Goal: Information Seeking & Learning: Find specific fact

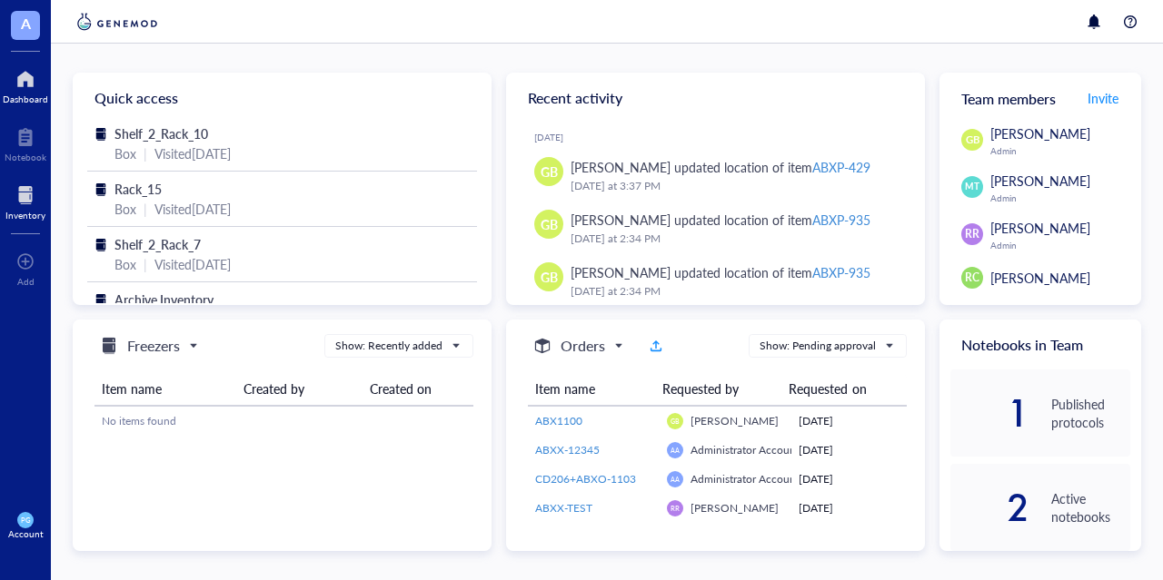
click at [25, 188] on div at bounding box center [25, 195] width 40 height 29
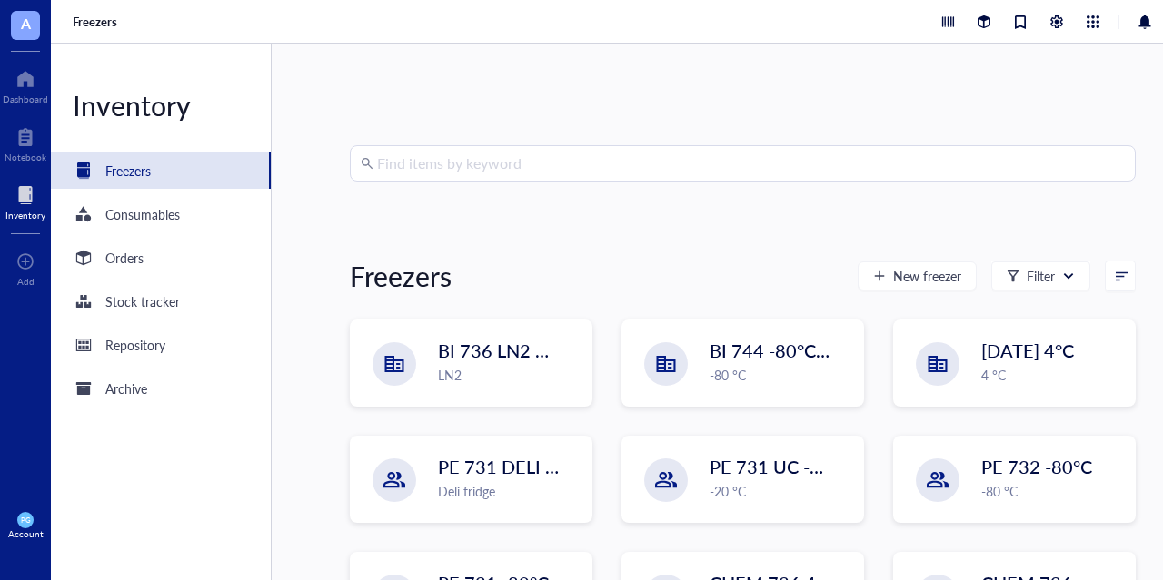
click at [515, 172] on input "search" at bounding box center [750, 163] width 747 height 35
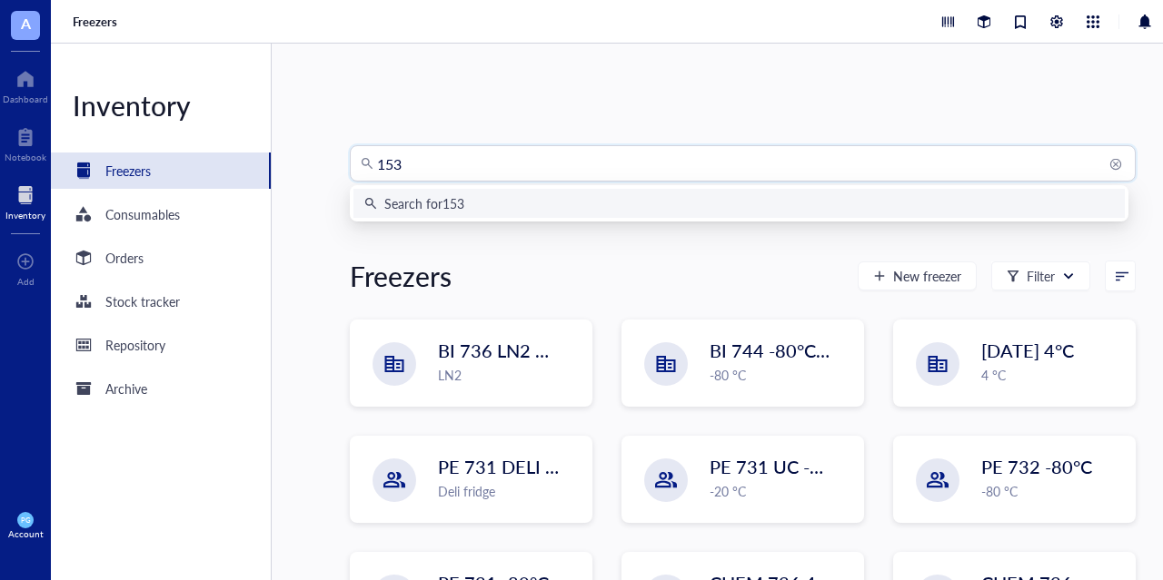
type input "1533"
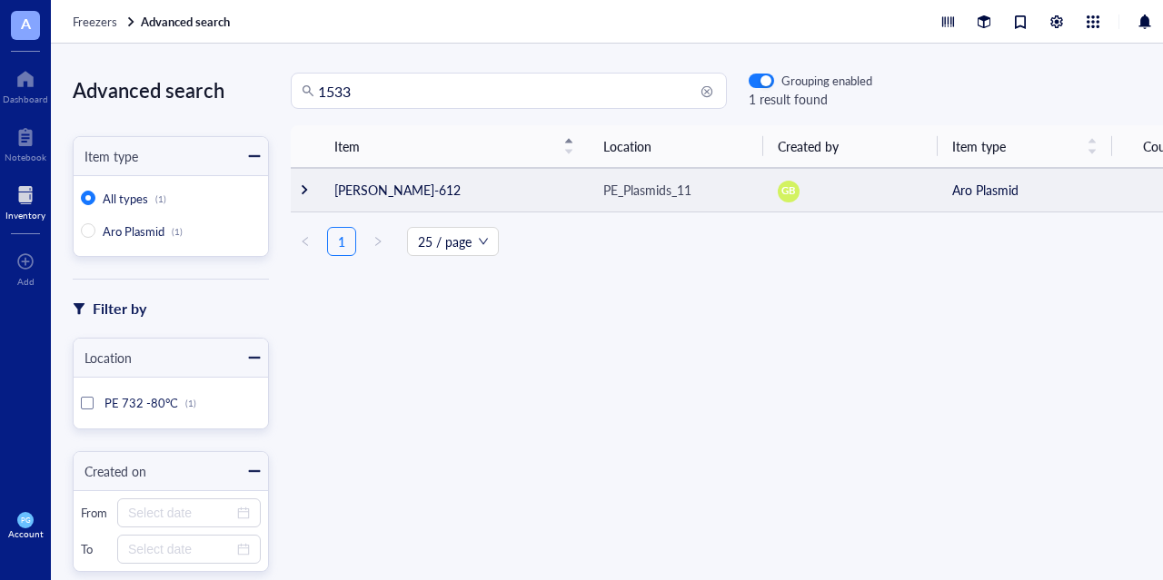
click at [306, 186] on div at bounding box center [304, 189] width 13 height 13
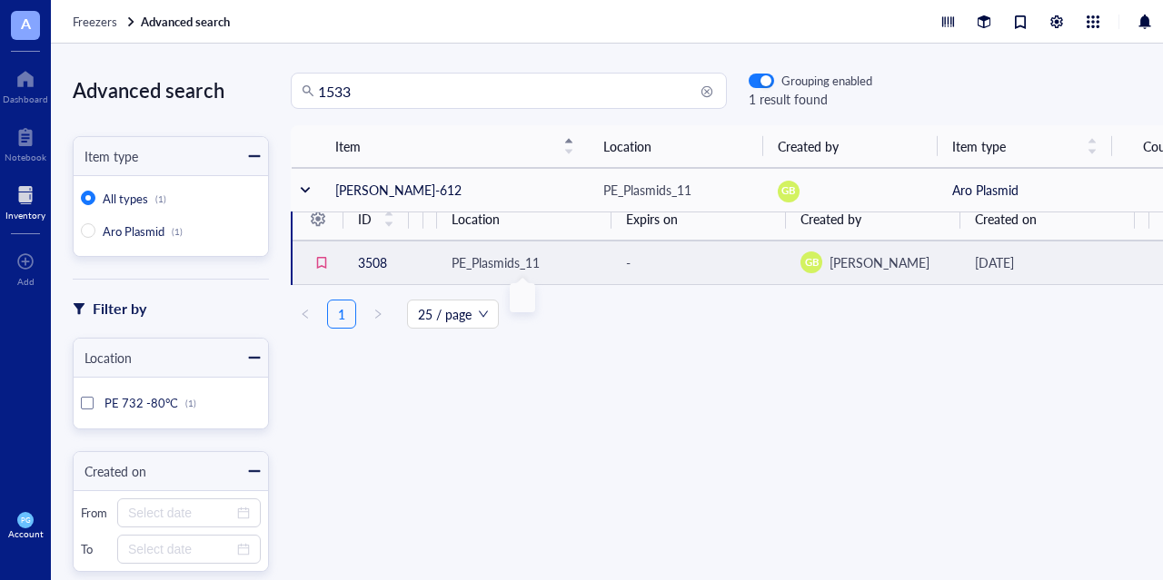
click at [500, 262] on div "PE_Plasmids_11" at bounding box center [495, 262] width 88 height 20
click at [366, 260] on td "3508" at bounding box center [375, 263] width 65 height 44
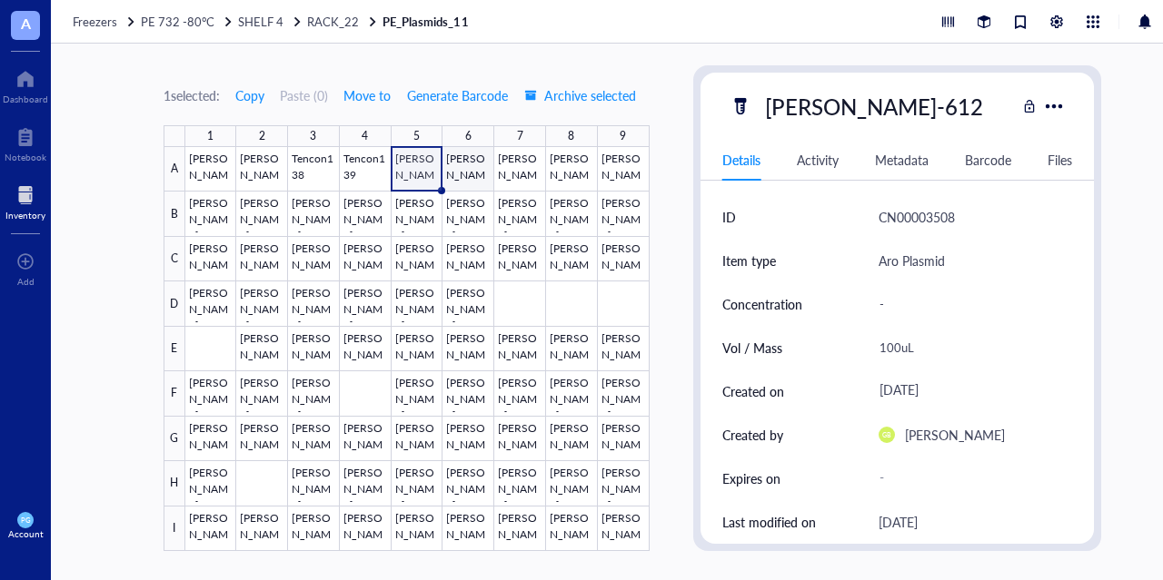
click at [465, 173] on div at bounding box center [417, 349] width 464 height 404
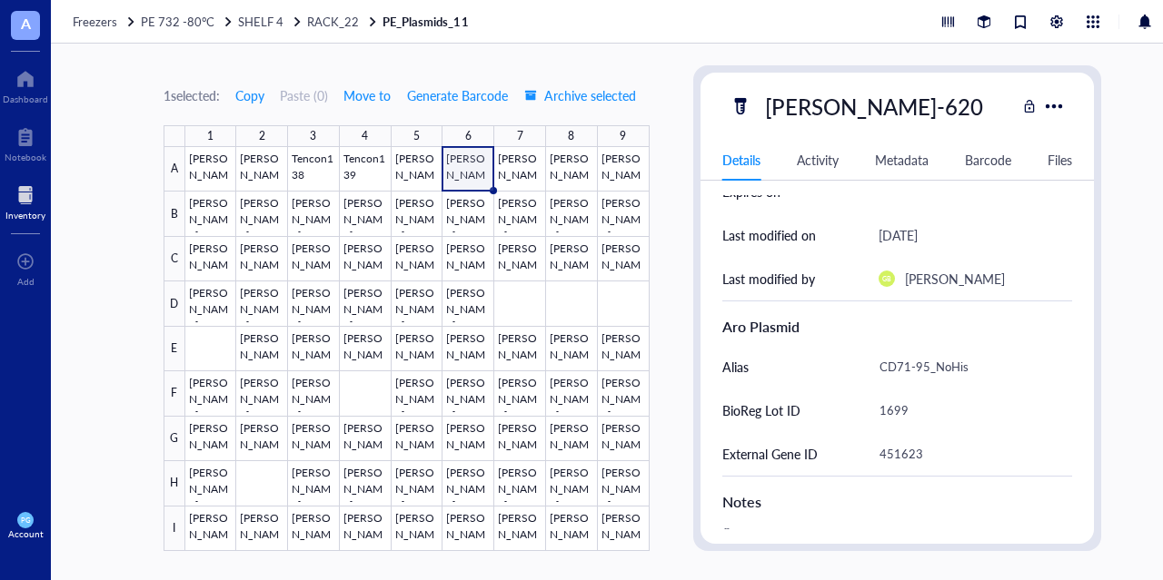
scroll to position [363, 0]
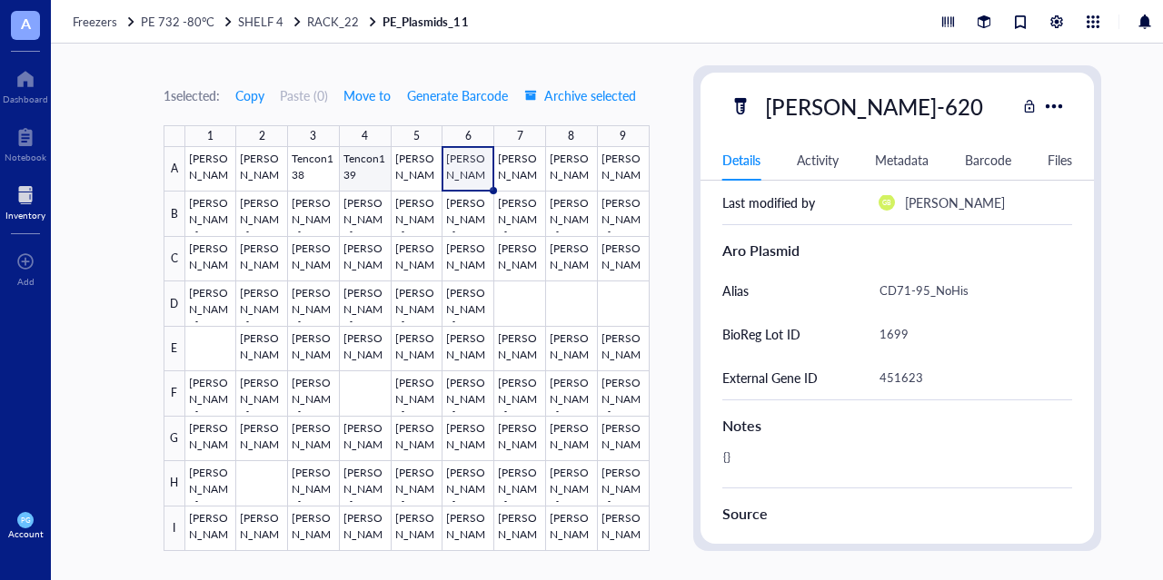
click at [361, 168] on div at bounding box center [417, 349] width 464 height 404
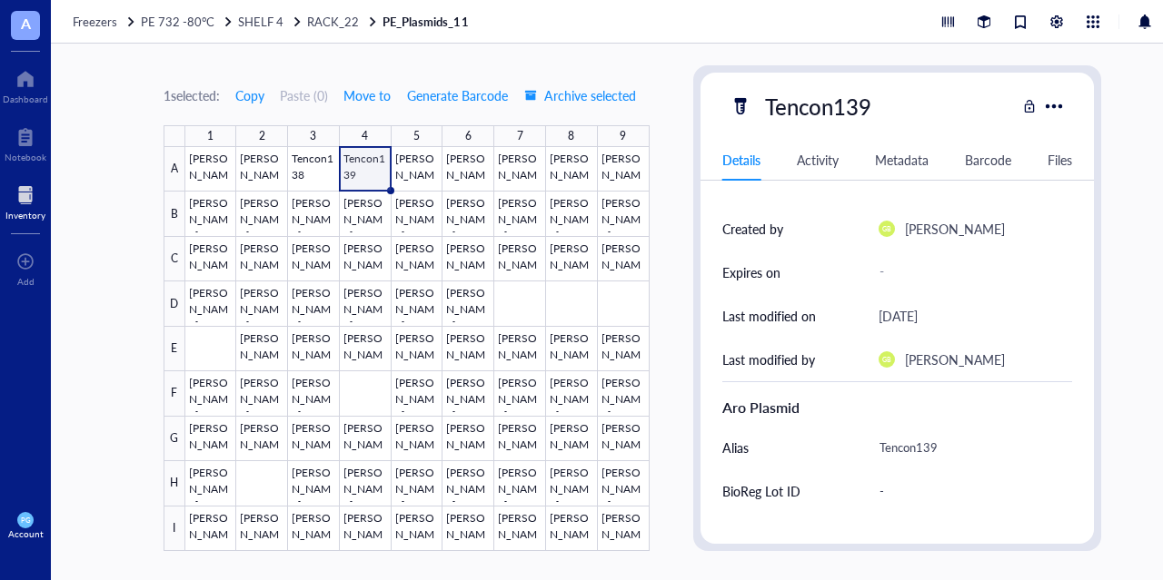
scroll to position [272, 0]
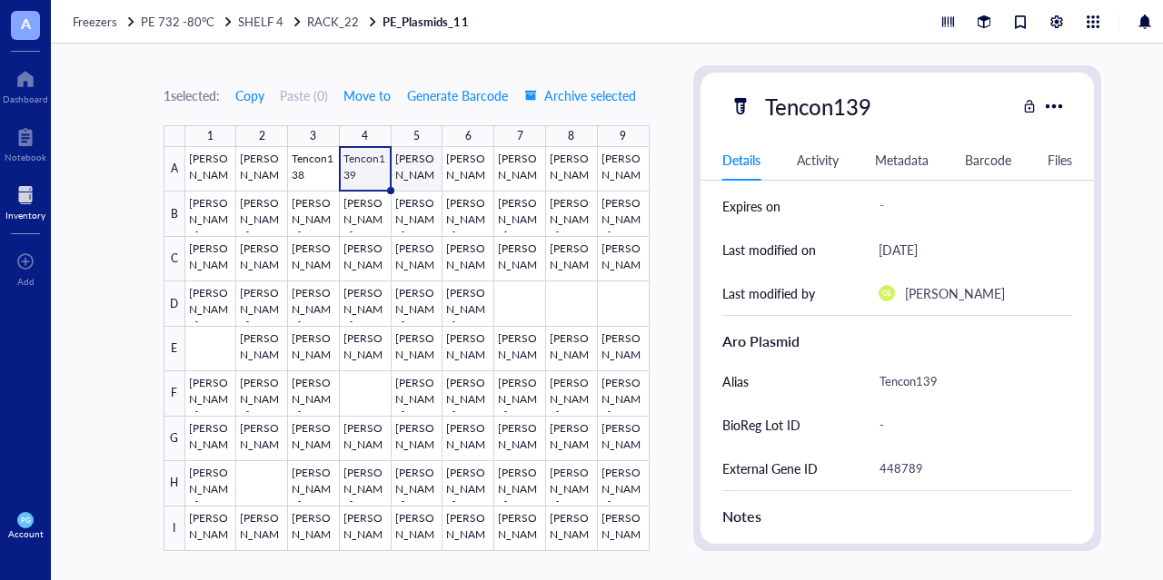
click at [416, 166] on div at bounding box center [417, 349] width 464 height 404
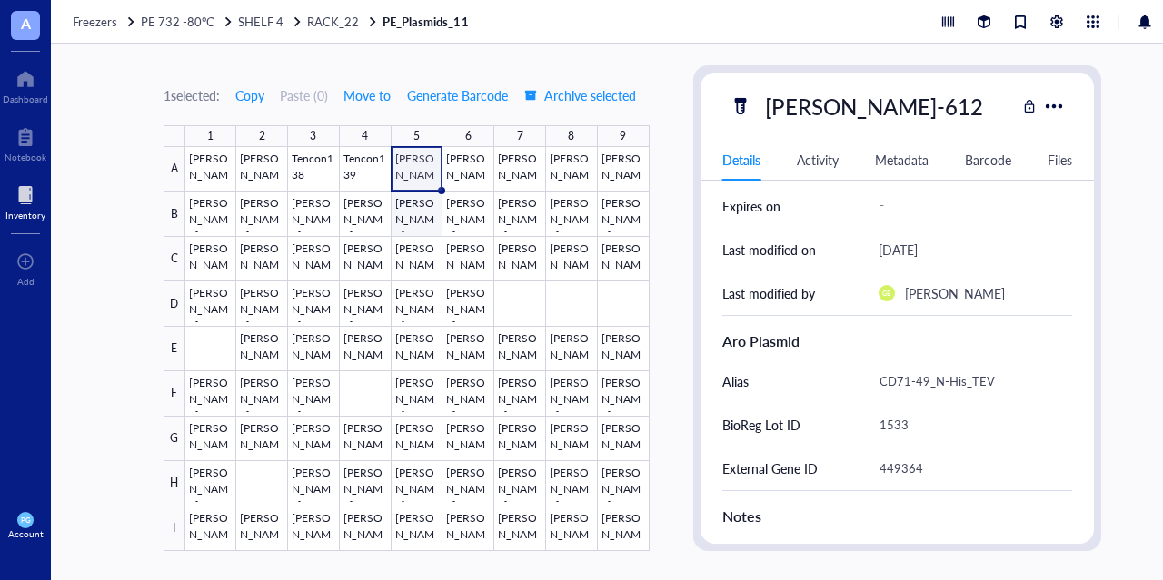
click at [405, 204] on div at bounding box center [417, 349] width 464 height 404
click at [403, 160] on div at bounding box center [417, 349] width 464 height 404
click at [467, 183] on div at bounding box center [417, 349] width 464 height 404
click at [414, 163] on div at bounding box center [417, 349] width 464 height 404
click at [510, 175] on div at bounding box center [417, 349] width 464 height 404
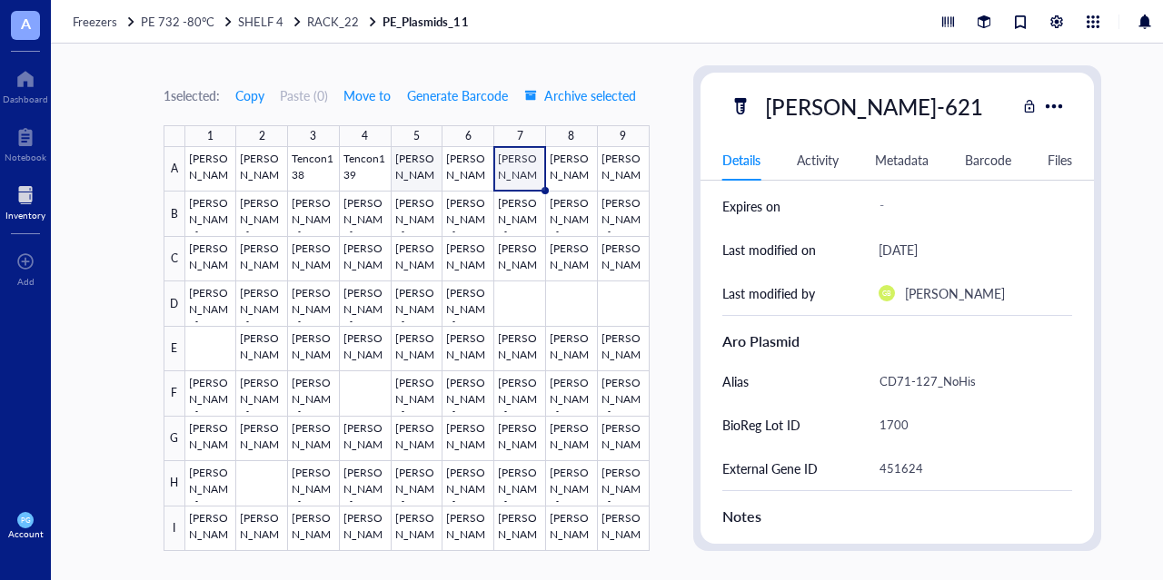
click at [422, 175] on div at bounding box center [417, 349] width 464 height 404
click at [25, 201] on div at bounding box center [25, 195] width 40 height 29
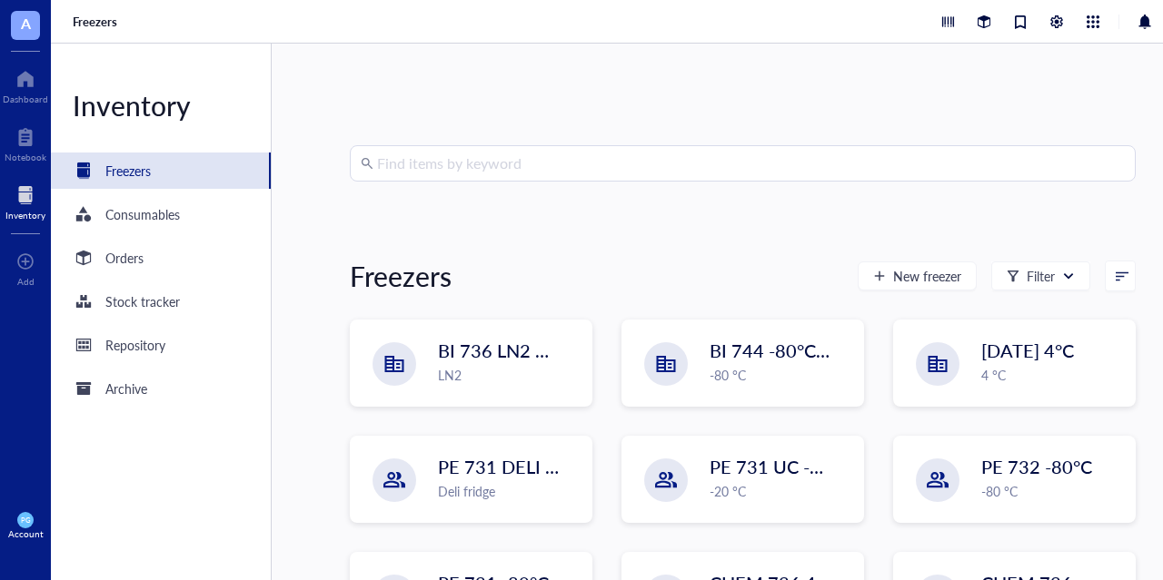
click at [413, 166] on input "search" at bounding box center [750, 163] width 747 height 35
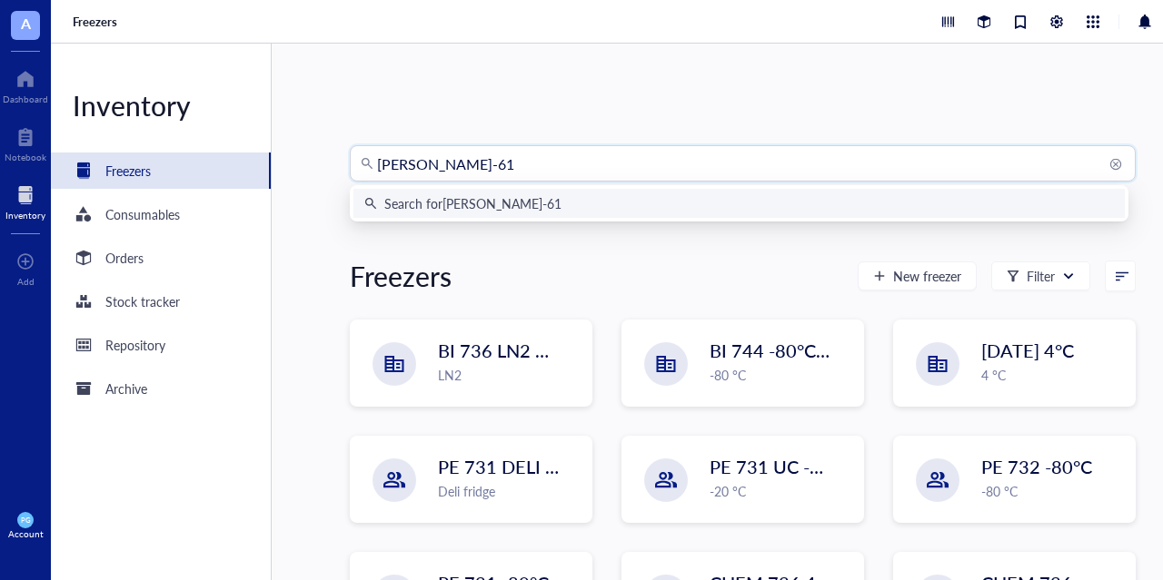
type input "[PERSON_NAME]-616"
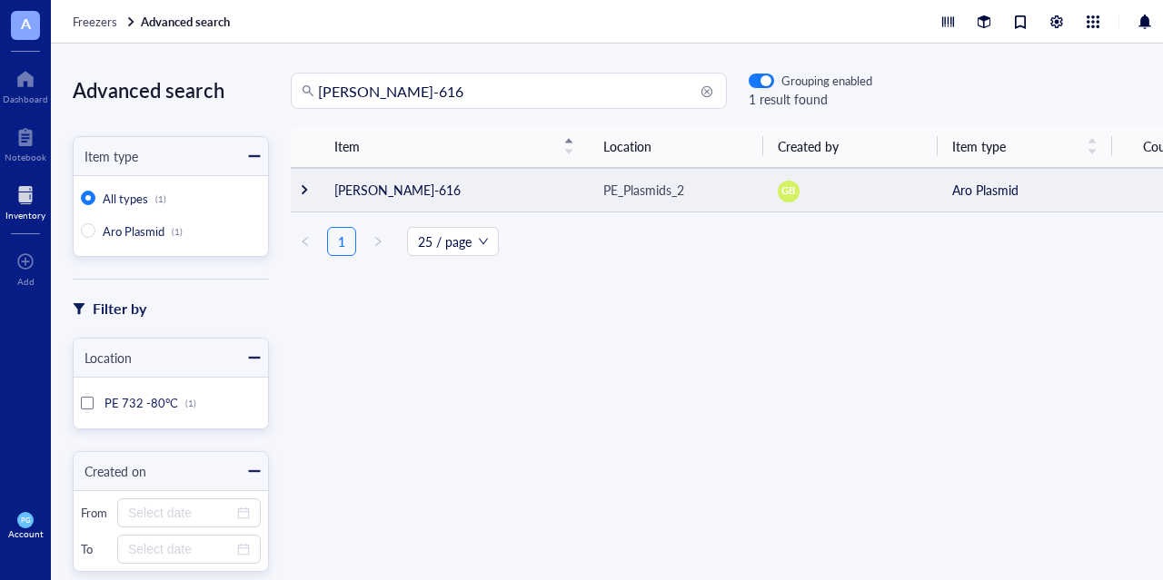
click at [311, 192] on td at bounding box center [305, 190] width 29 height 44
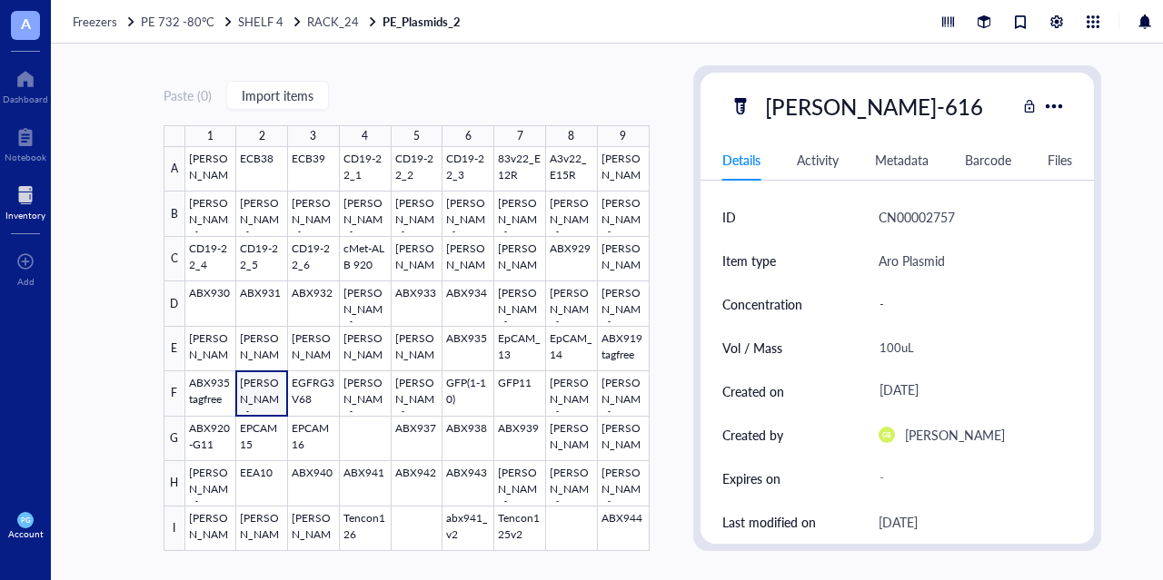
click at [26, 210] on div "Inventory" at bounding box center [25, 215] width 40 height 11
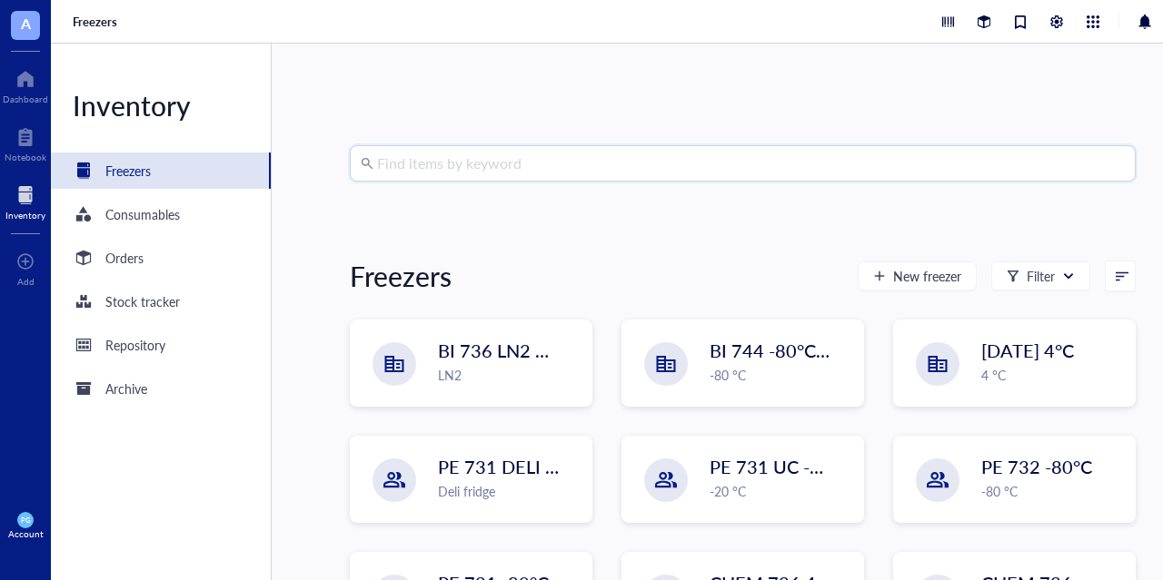
click at [456, 170] on input "search" at bounding box center [750, 163] width 747 height 35
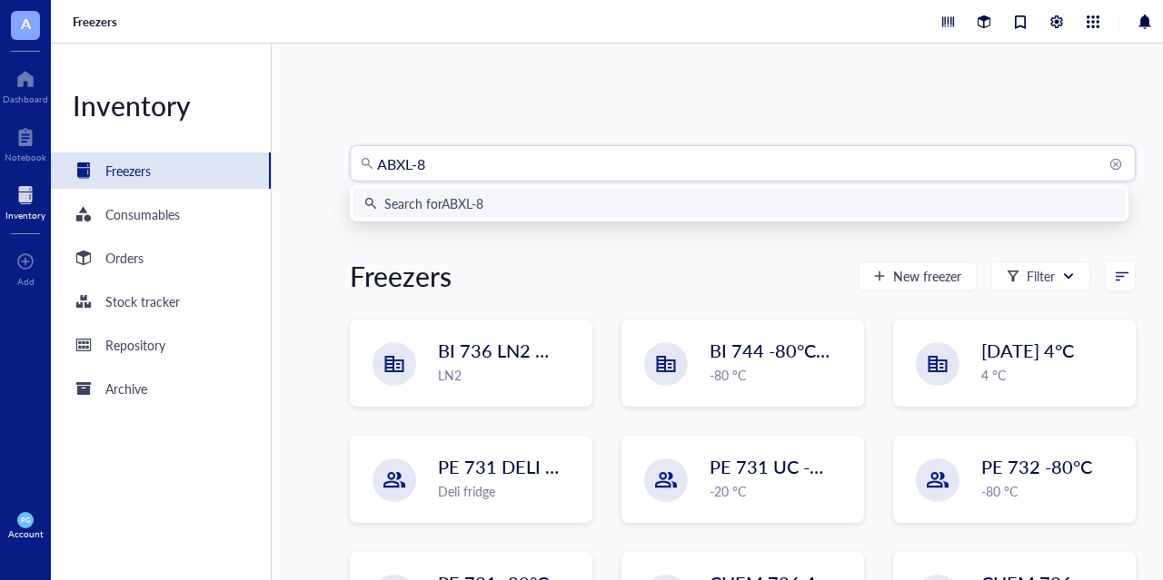
type input "ABXL-82"
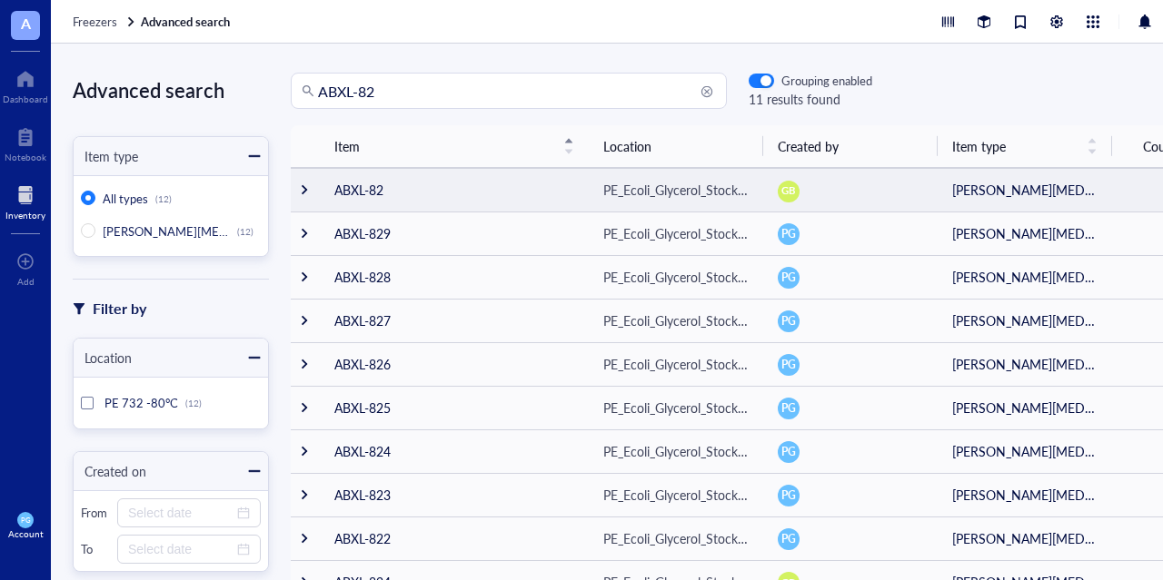
click at [307, 192] on div at bounding box center [304, 189] width 13 height 13
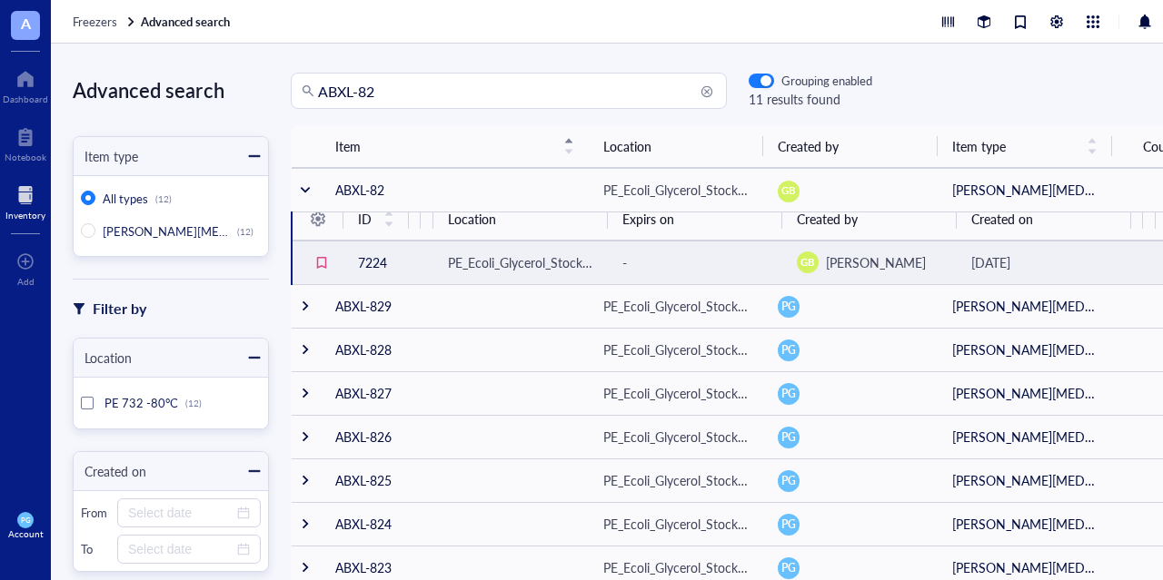
click at [376, 262] on td "7224" at bounding box center [375, 263] width 65 height 44
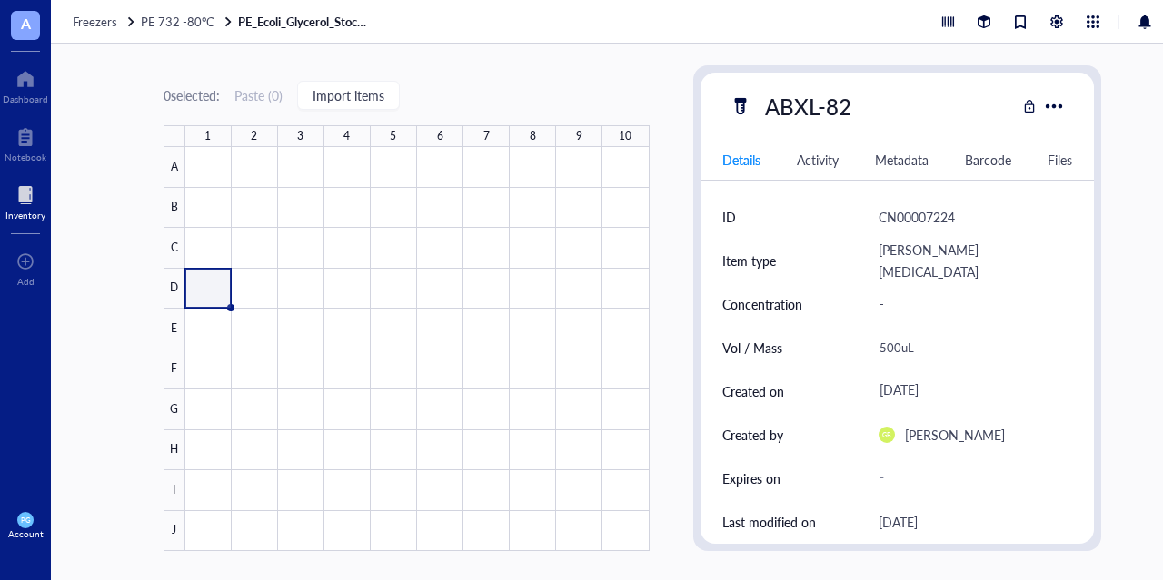
type textarea "Keep everyone on the same page…"
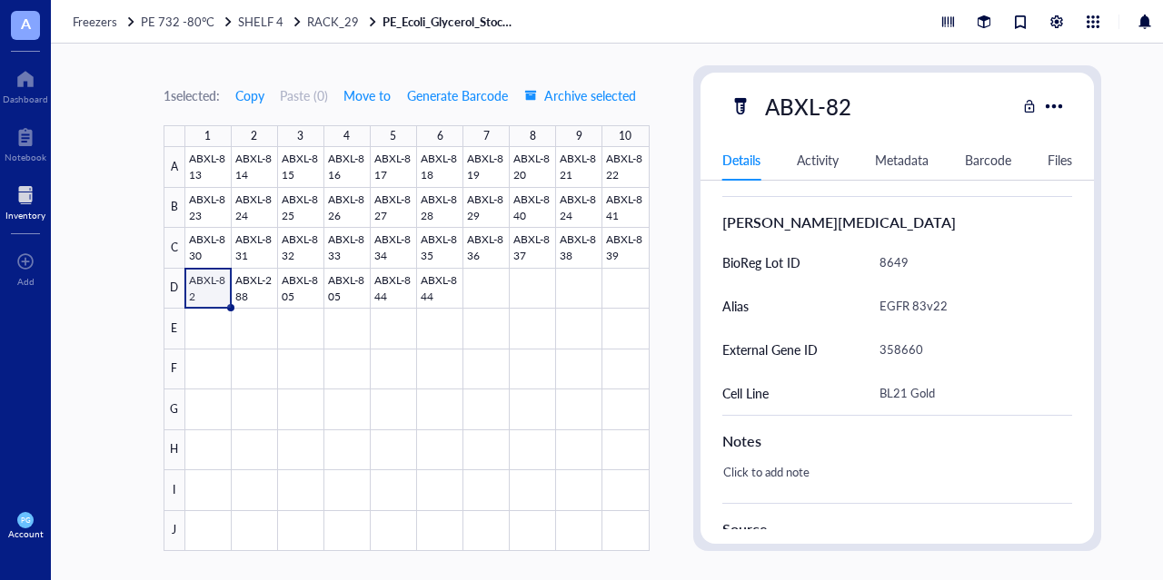
scroll to position [363, 0]
